Goal: Check status: Check status

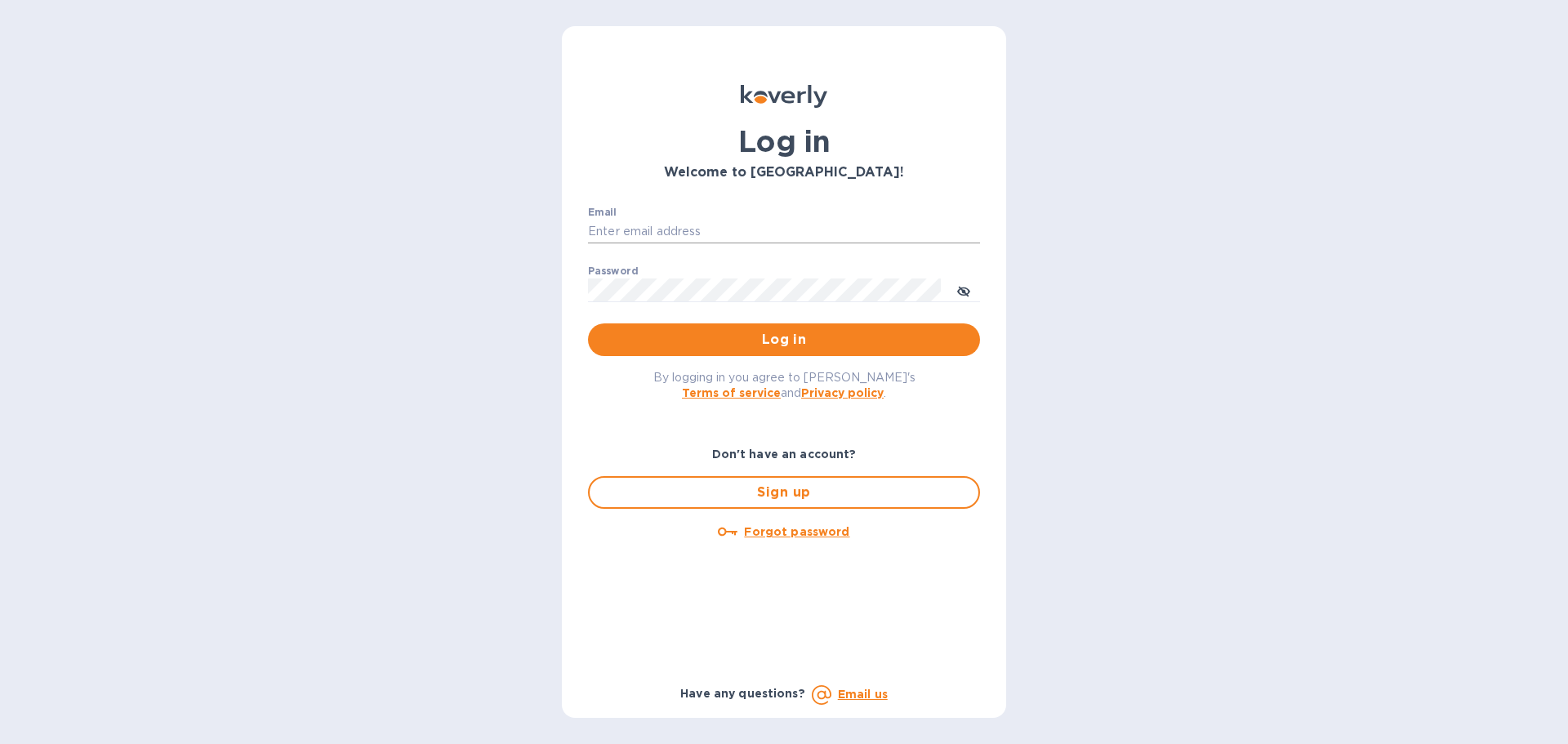
click at [642, 232] on input "Email" at bounding box center [784, 232] width 392 height 25
type input "[PERSON_NAME][EMAIL_ADDRESS][PERSON_NAME][DOMAIN_NAME]"
click at [817, 345] on span "Log in" at bounding box center [784, 340] width 366 height 20
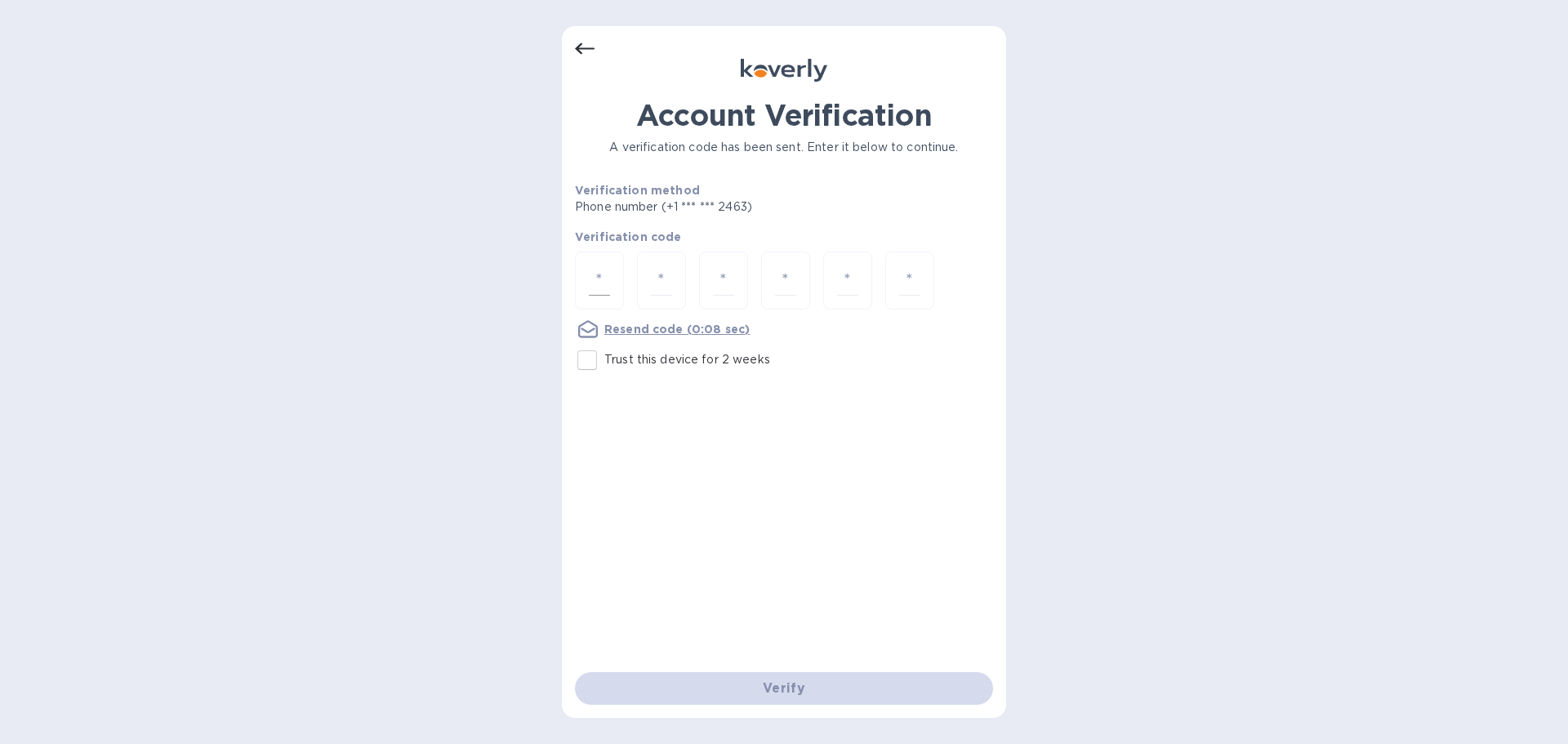
click at [592, 280] on input "number" at bounding box center [599, 280] width 21 height 30
type input "2"
type input "3"
type input "0"
type input "4"
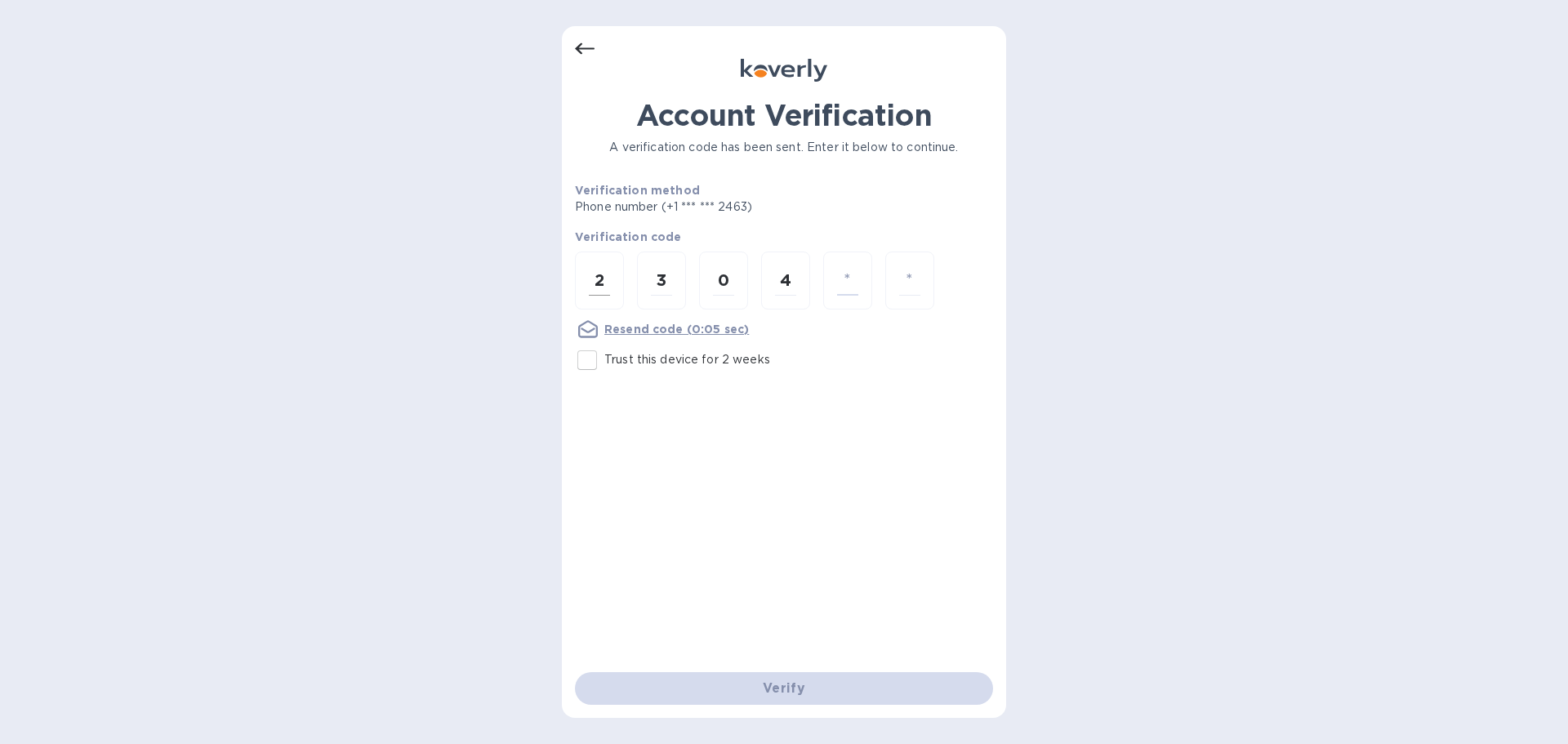
type input "4"
type input "0"
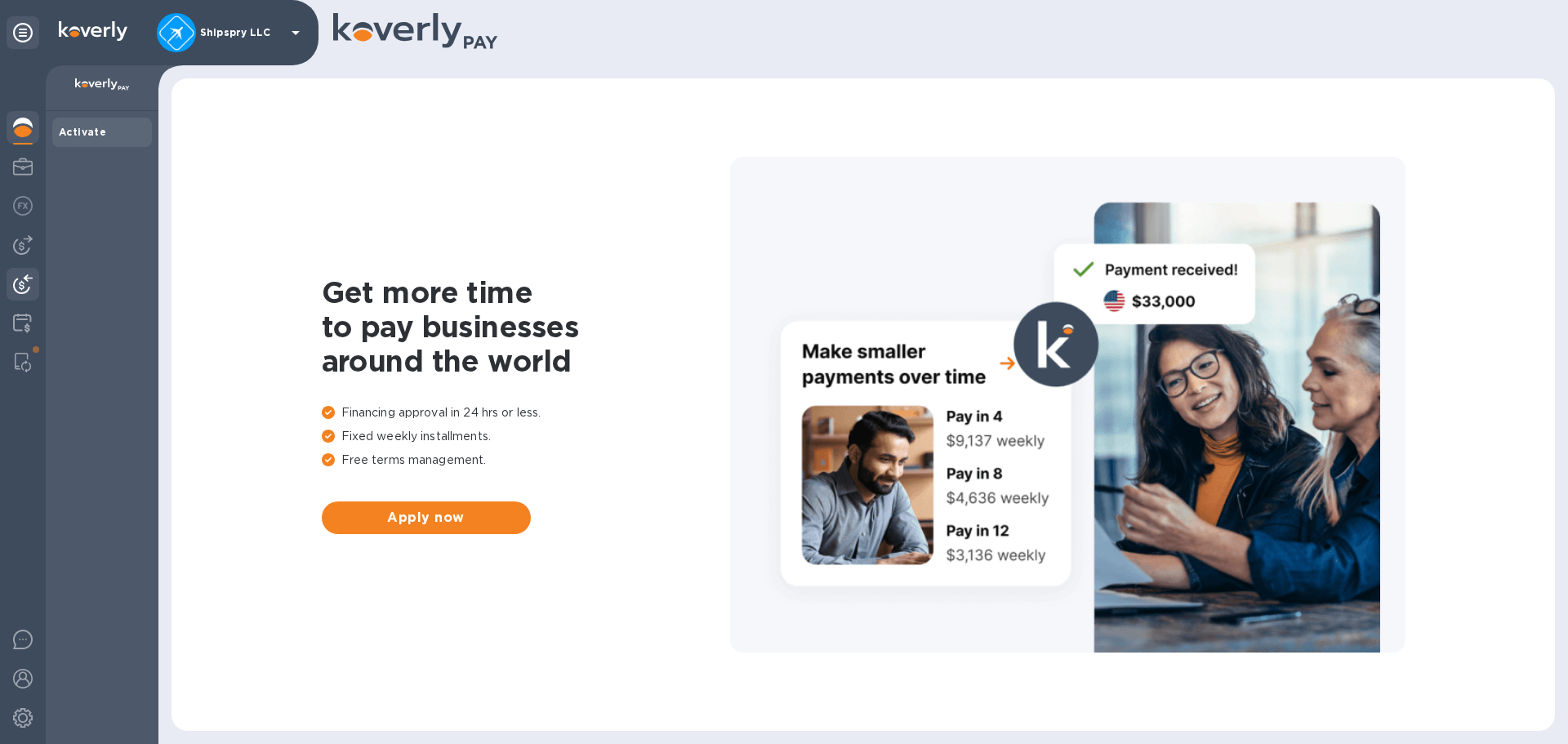
click at [11, 288] on div at bounding box center [23, 286] width 33 height 36
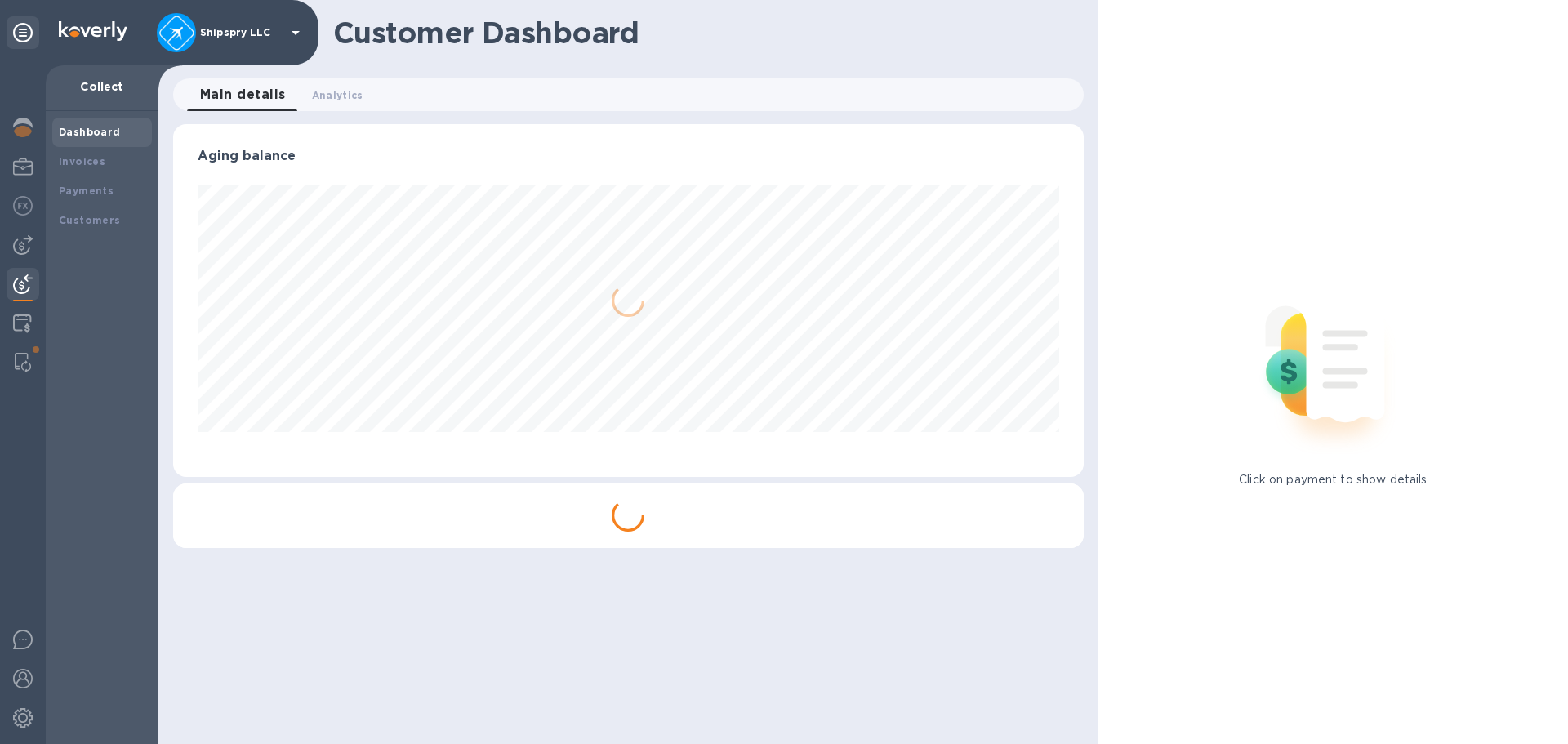
scroll to position [353, 910]
click at [81, 188] on b "Payments" at bounding box center [86, 191] width 55 height 12
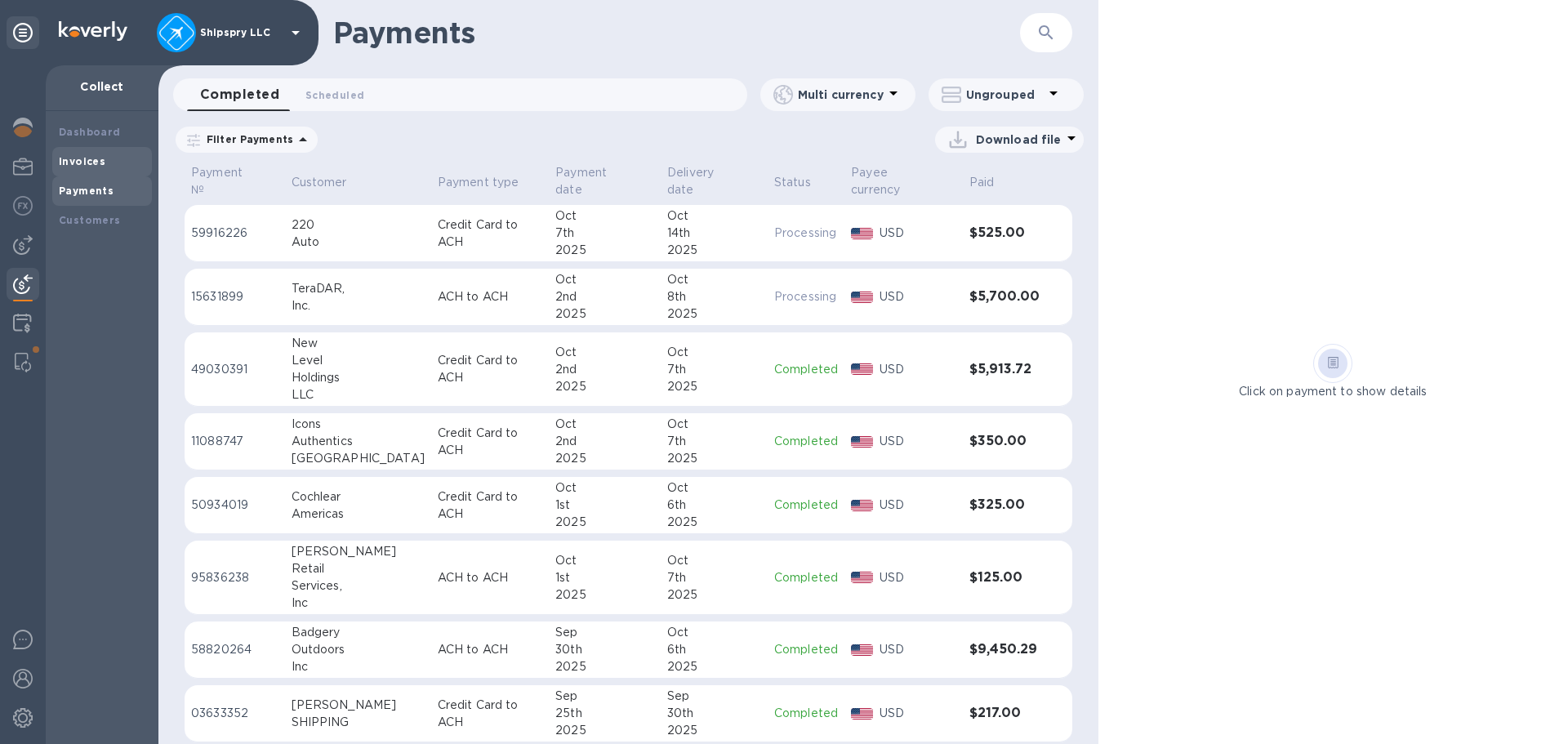
click at [80, 156] on b "Invoices" at bounding box center [82, 161] width 46 height 12
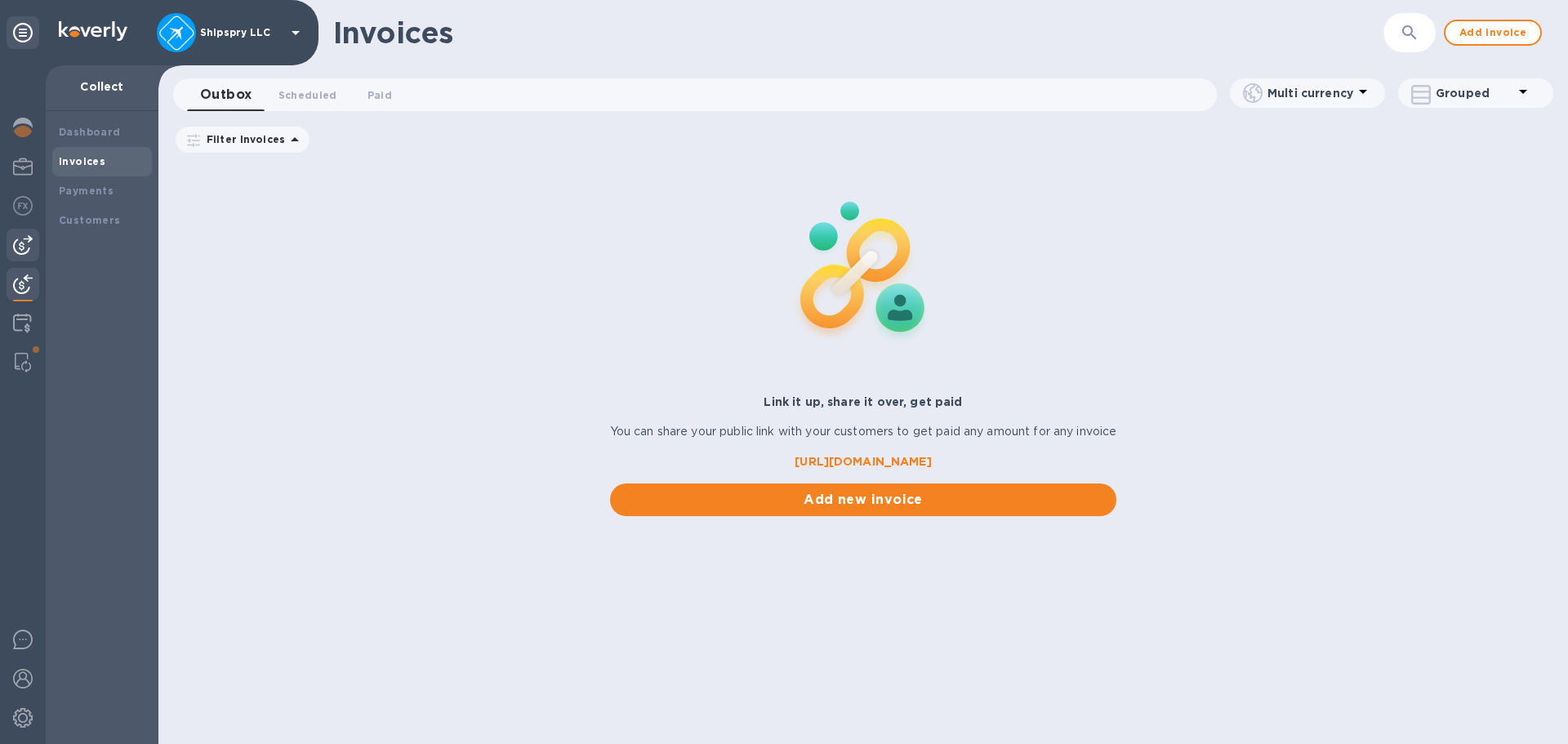
click at [14, 237] on img at bounding box center [22, 245] width 20 height 20
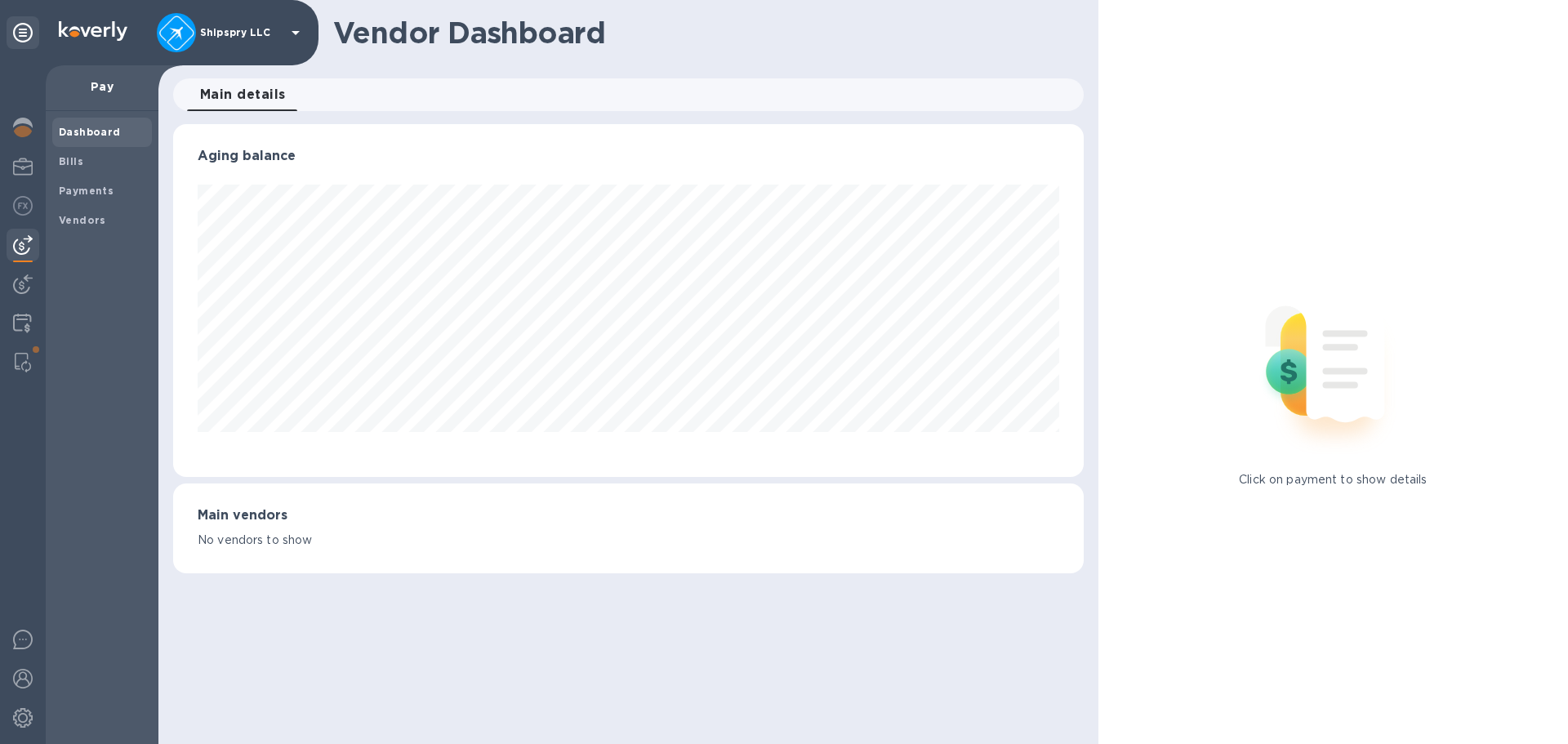
scroll to position [353, 910]
